Goal: Check status

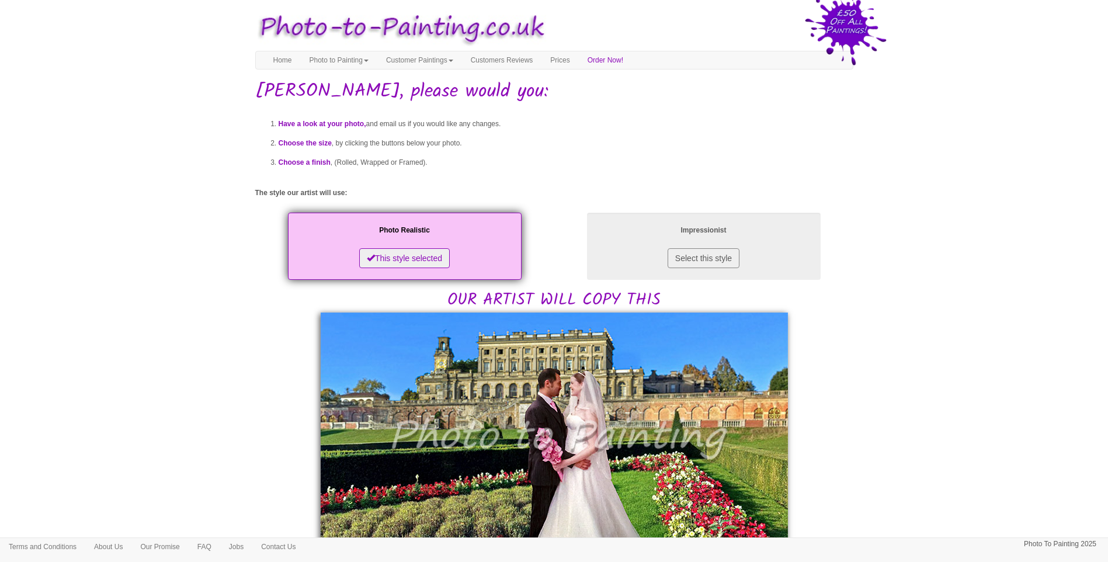
scroll to position [195, 0]
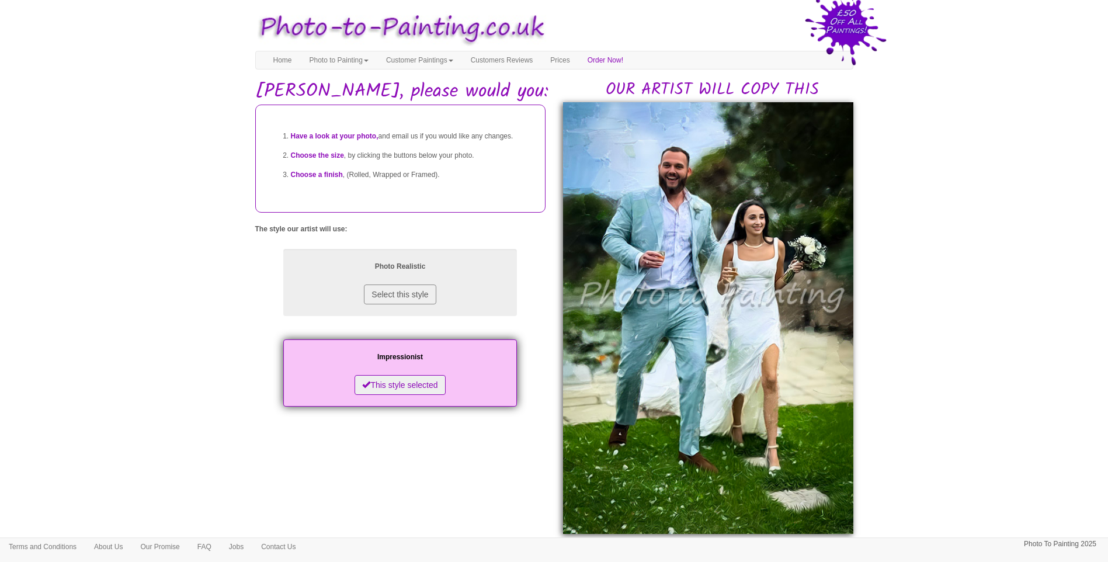
click at [1055, 457] on body "Your painting - risk free Toggle navigation Menu Home Photo to Painting Photo t…" at bounding box center [554, 524] width 1108 height 1036
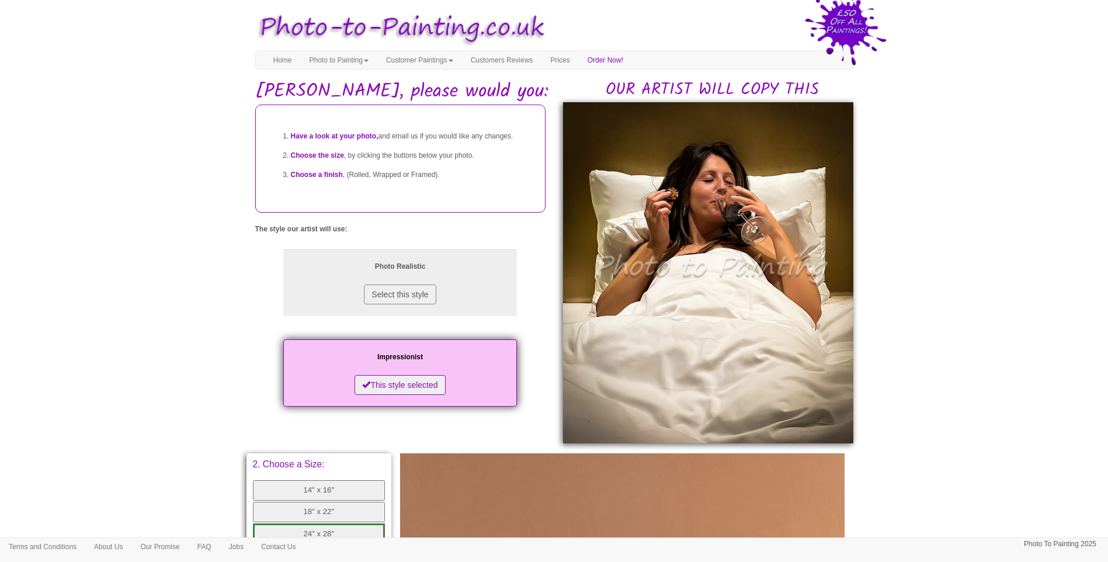
drag, startPoint x: 1007, startPoint y: 317, endPoint x: 825, endPoint y: 345, distance: 183.9
click at [1007, 317] on body "Your painting - risk free Toggle navigation Menu Home Photo to Painting Photo t…" at bounding box center [554, 478] width 1108 height 945
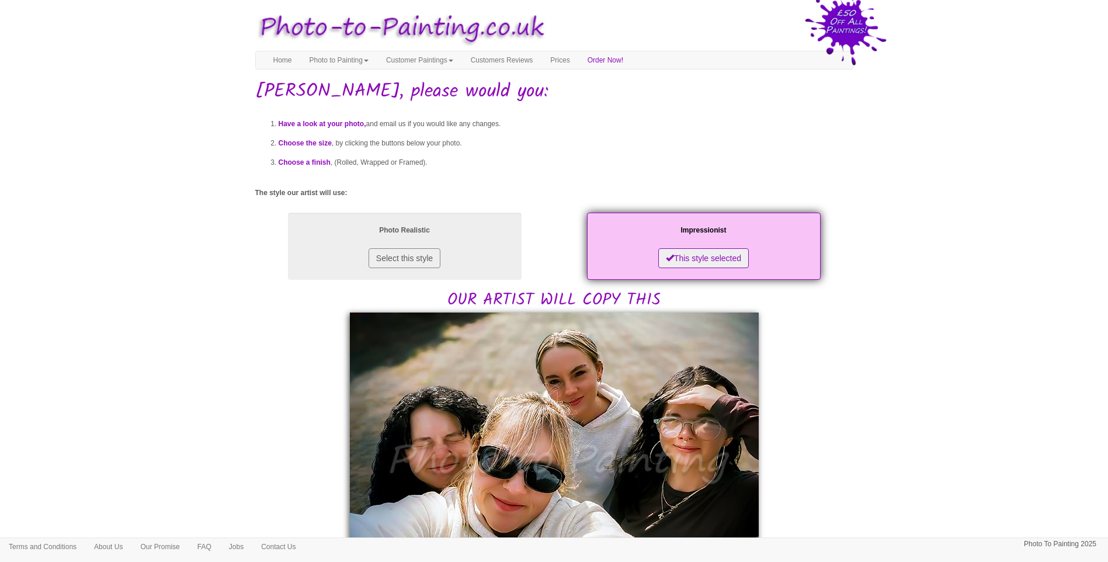
click at [929, 409] on body "Your painting - risk free Toggle navigation Menu Home Photo to Painting Photo t…" at bounding box center [554, 555] width 1108 height 1098
click at [162, 369] on body "Your painting - risk free Toggle navigation Menu Home Photo to Painting Photo t…" at bounding box center [554, 555] width 1108 height 1098
